Goal: Task Accomplishment & Management: Use online tool/utility

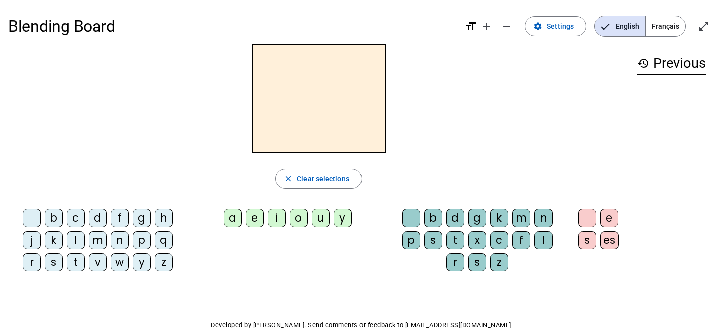
click at [77, 238] on div "l" at bounding box center [76, 240] width 18 height 18
click at [53, 218] on div "b" at bounding box center [54, 218] width 18 height 18
click at [142, 236] on div "p" at bounding box center [142, 240] width 18 height 18
click at [100, 215] on div "d" at bounding box center [98, 218] width 18 height 18
click at [120, 241] on div "n" at bounding box center [120, 240] width 18 height 18
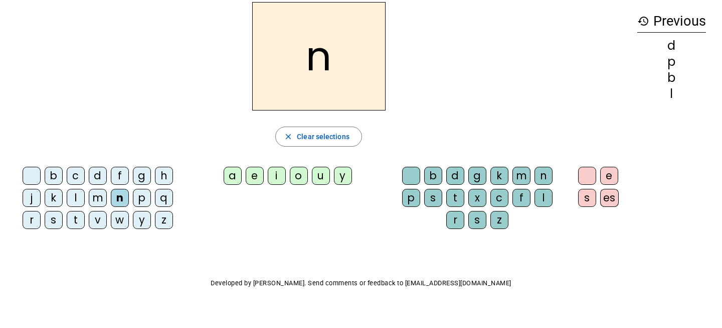
scroll to position [40, 0]
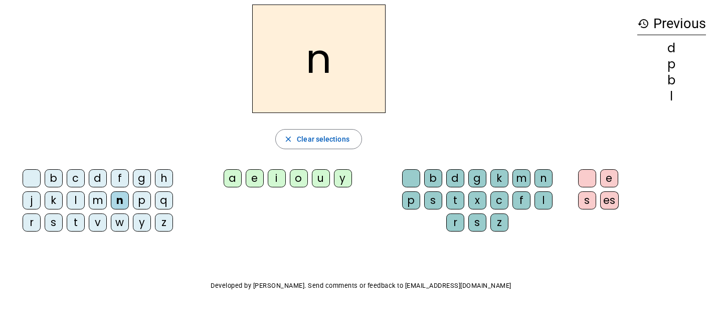
click at [235, 179] on div "a" at bounding box center [233, 178] width 18 height 18
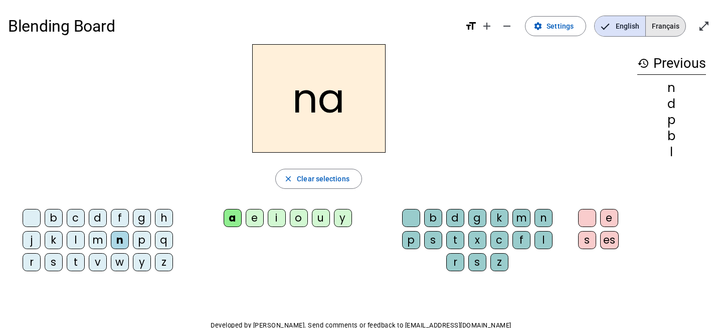
click at [657, 29] on span "Français" at bounding box center [666, 26] width 40 height 20
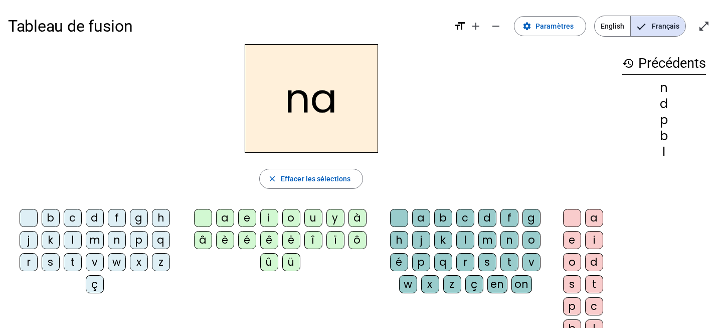
click at [615, 22] on span "English" at bounding box center [613, 26] width 36 height 20
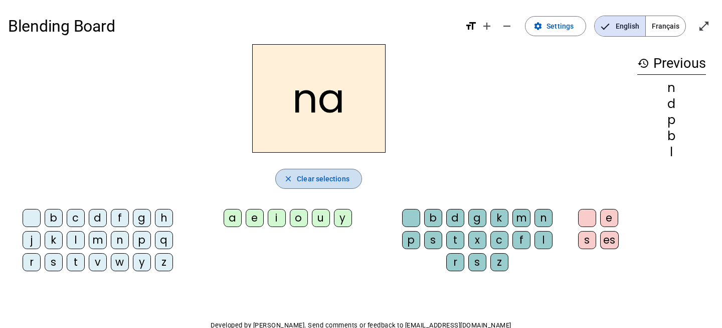
click at [294, 181] on span "button" at bounding box center [319, 179] width 86 height 24
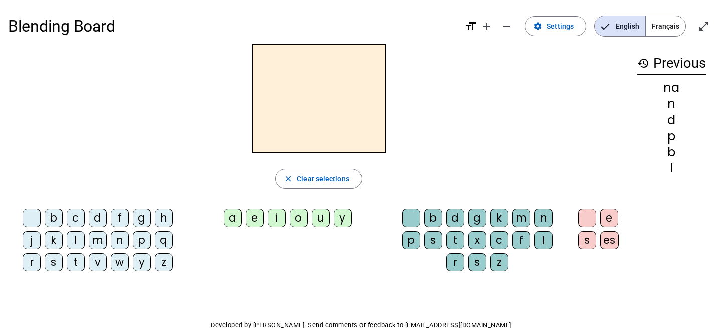
click at [669, 88] on div "na" at bounding box center [672, 88] width 69 height 12
click at [647, 66] on mat-icon "history" at bounding box center [644, 63] width 12 height 12
click at [97, 216] on div "d" at bounding box center [98, 218] width 18 height 18
click at [239, 221] on div "a" at bounding box center [233, 218] width 18 height 18
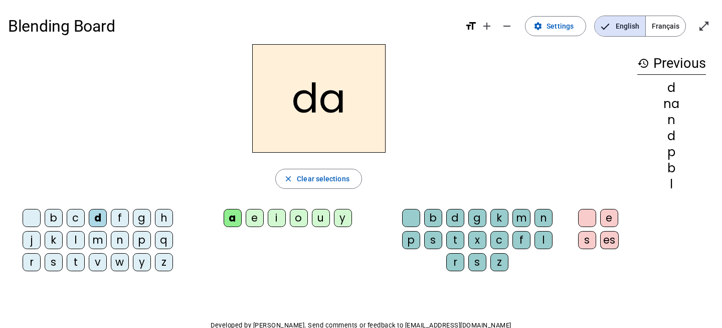
click at [142, 217] on div "g" at bounding box center [142, 218] width 18 height 18
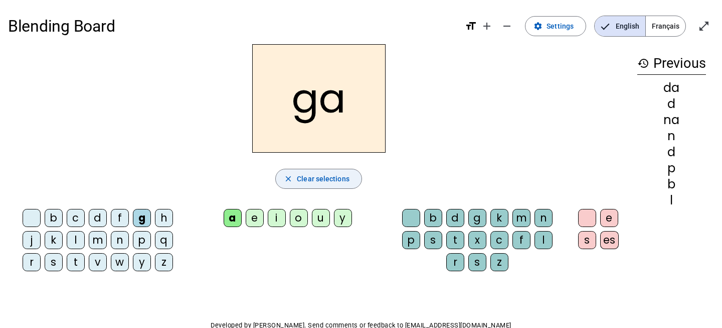
click at [320, 174] on span "Clear selections" at bounding box center [323, 179] width 53 height 12
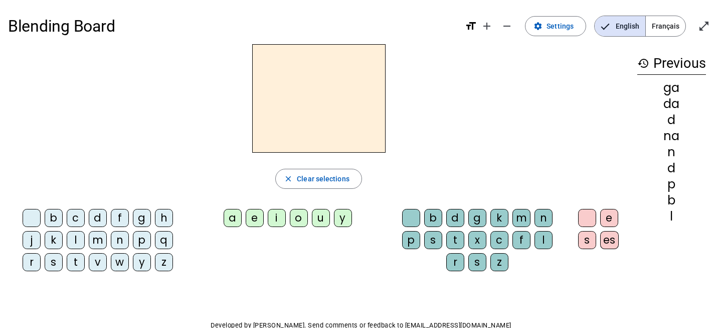
click at [36, 262] on div "r" at bounding box center [32, 262] width 18 height 18
click at [227, 218] on div "a" at bounding box center [233, 218] width 18 height 18
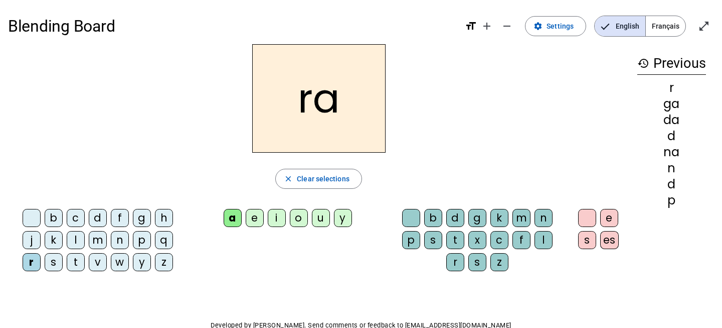
click at [544, 218] on div "n" at bounding box center [544, 218] width 18 height 18
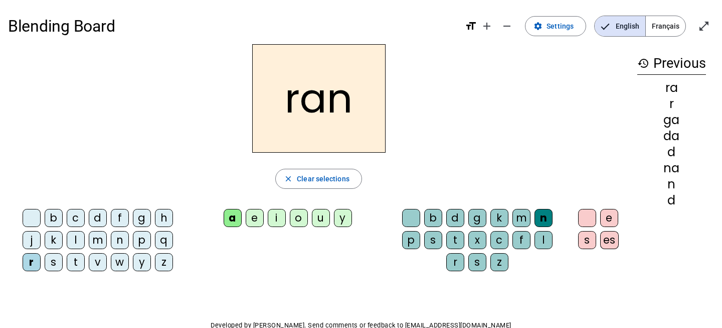
click at [455, 241] on div "t" at bounding box center [455, 240] width 18 height 18
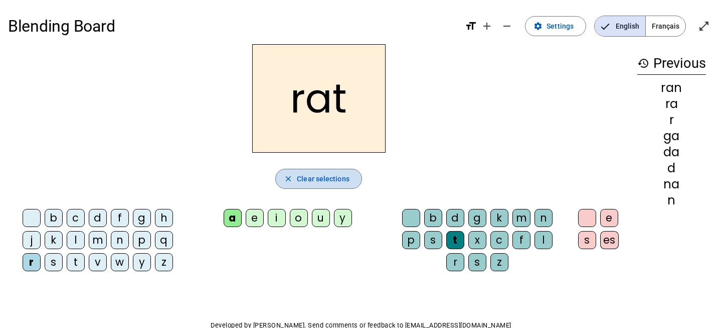
click at [323, 179] on span "Clear selections" at bounding box center [323, 179] width 53 height 12
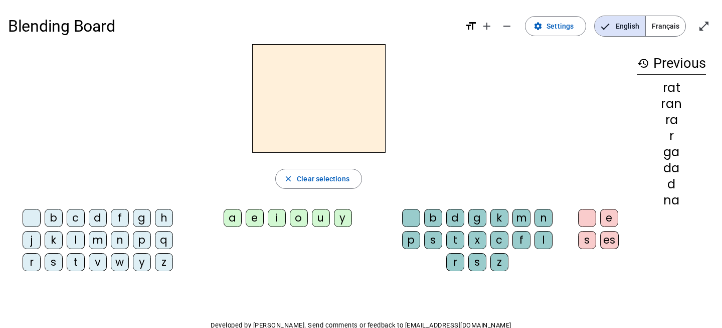
click at [36, 265] on div "r" at bounding box center [32, 262] width 18 height 18
click at [319, 221] on div "u" at bounding box center [321, 218] width 18 height 18
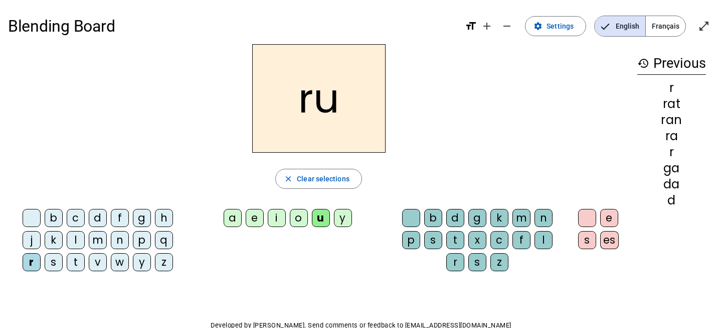
click at [547, 224] on div "n" at bounding box center [544, 218] width 18 height 18
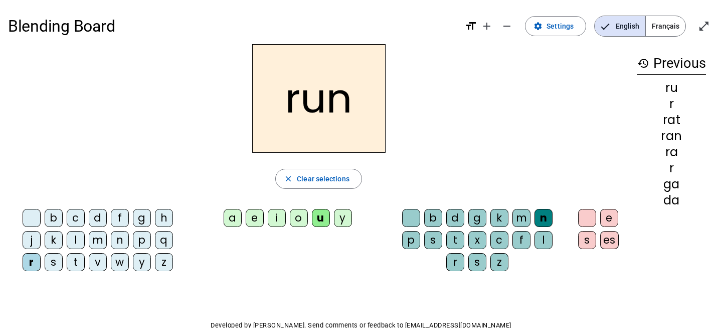
click at [446, 243] on div "t" at bounding box center [455, 240] width 18 height 18
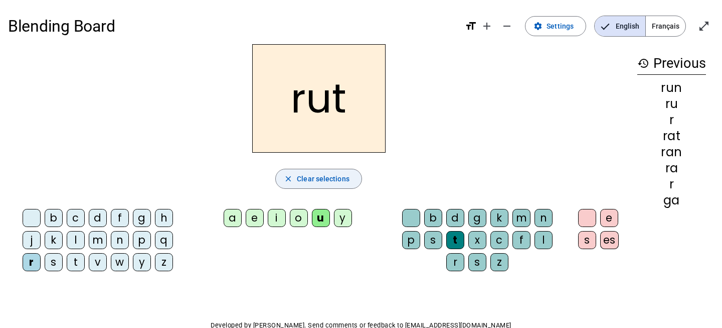
click at [304, 184] on span "Clear selections" at bounding box center [323, 179] width 53 height 12
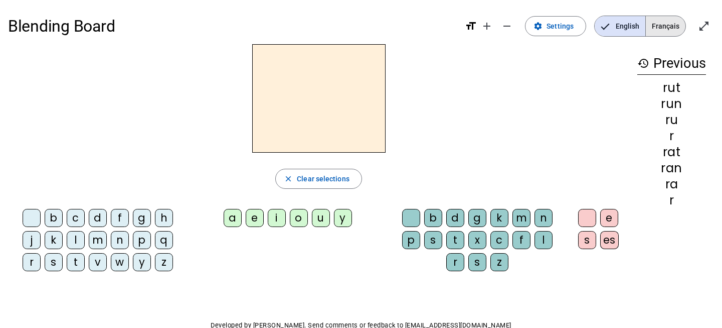
click at [649, 20] on span "Français" at bounding box center [666, 26] width 40 height 20
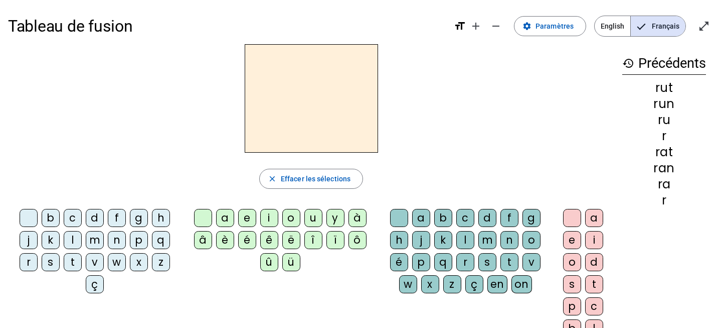
scroll to position [4, 0]
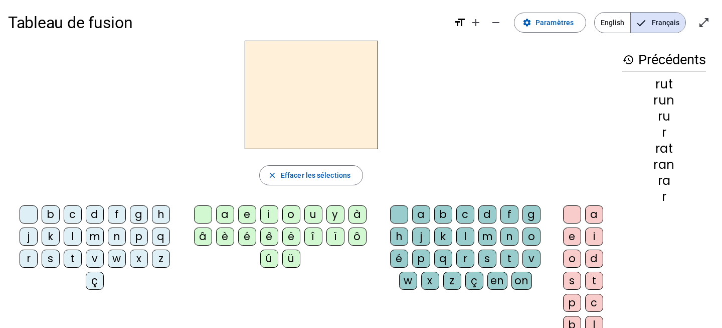
click at [72, 237] on div "l" at bounding box center [73, 236] width 18 height 18
click at [224, 219] on div "a" at bounding box center [225, 214] width 18 height 18
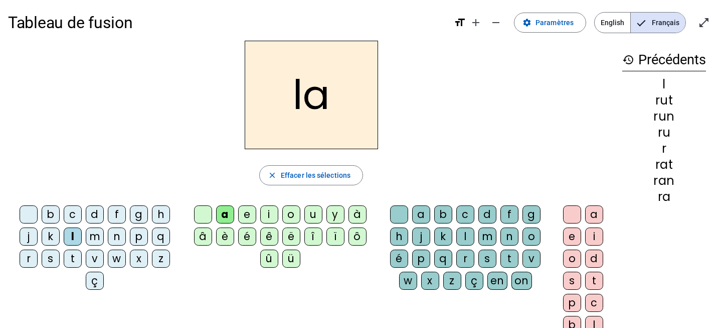
click at [466, 218] on div "c" at bounding box center [465, 214] width 18 height 18
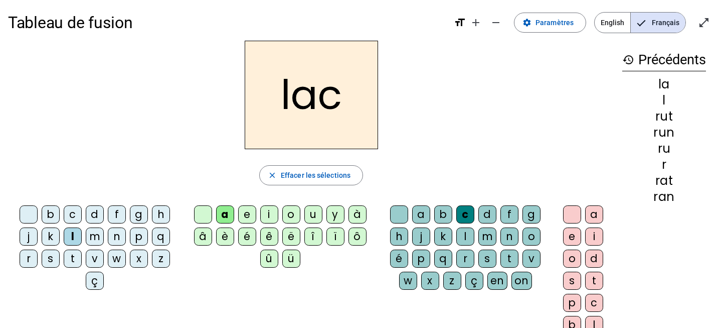
click at [71, 258] on div "t" at bounding box center [73, 258] width 18 height 18
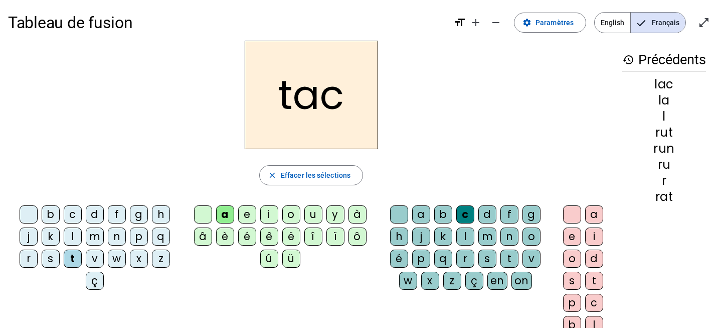
click at [463, 212] on div "c" at bounding box center [465, 214] width 18 height 18
click at [305, 178] on span "Effacer les sélections" at bounding box center [316, 175] width 70 height 12
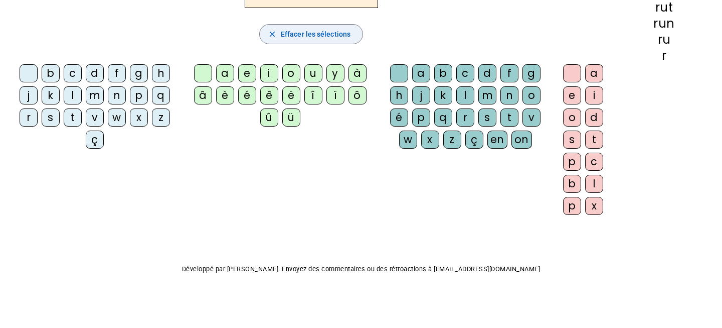
scroll to position [0, 0]
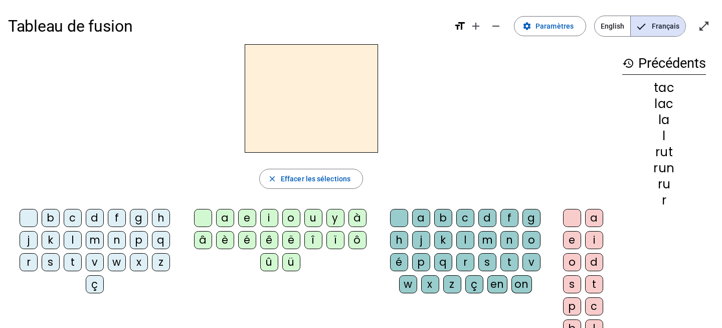
click at [326, 65] on h2 at bounding box center [311, 98] width 133 height 108
click at [542, 28] on span "Paramètres" at bounding box center [555, 26] width 38 height 12
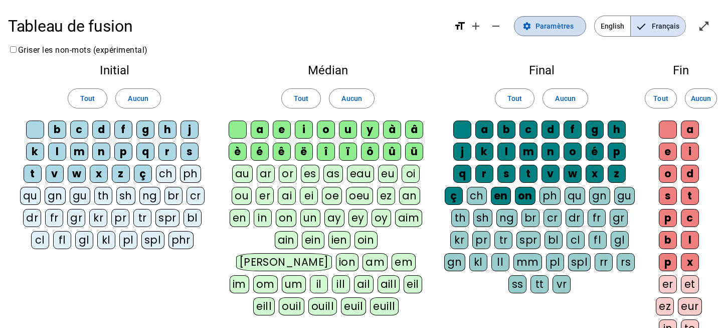
click at [542, 27] on span "Paramètres" at bounding box center [555, 26] width 38 height 12
click at [617, 28] on span "English" at bounding box center [613, 26] width 36 height 20
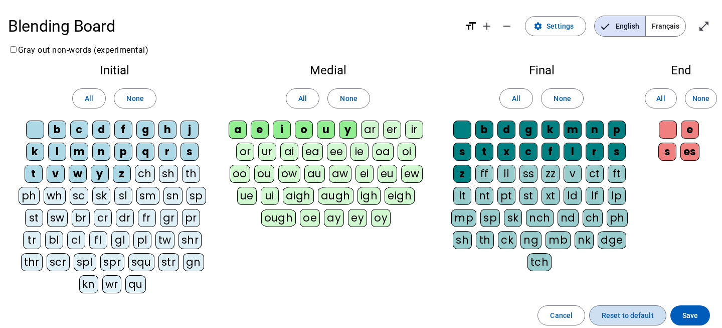
click at [606, 309] on span "Reset to default" at bounding box center [628, 315] width 52 height 12
click at [668, 24] on span "Français" at bounding box center [666, 26] width 40 height 20
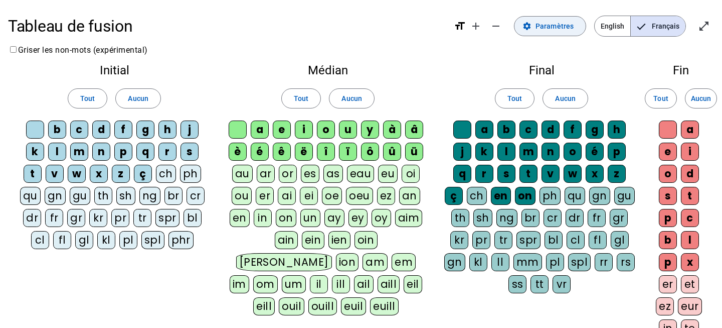
click at [573, 26] on span "Paramètres" at bounding box center [555, 26] width 38 height 12
click at [547, 31] on span "Paramètres" at bounding box center [555, 26] width 38 height 12
click at [148, 174] on div "ç" at bounding box center [143, 174] width 18 height 18
click at [120, 176] on div "z" at bounding box center [121, 174] width 18 height 18
